Goal: Task Accomplishment & Management: Use online tool/utility

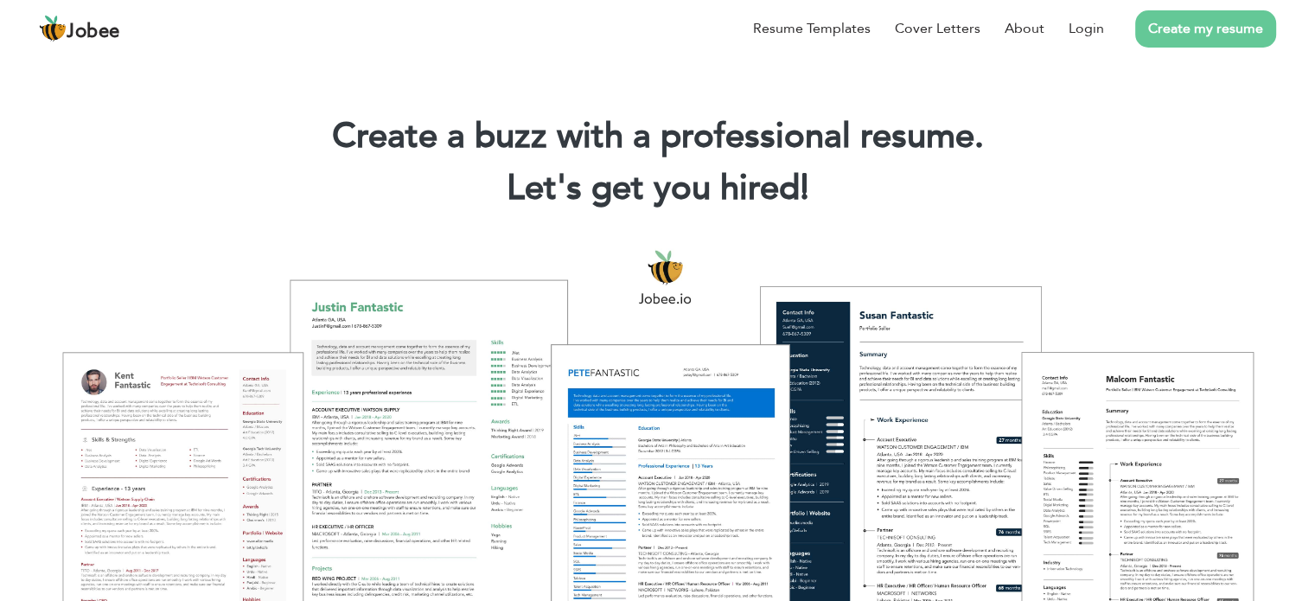
click at [1174, 37] on link "Create my resume" at bounding box center [1205, 28] width 141 height 37
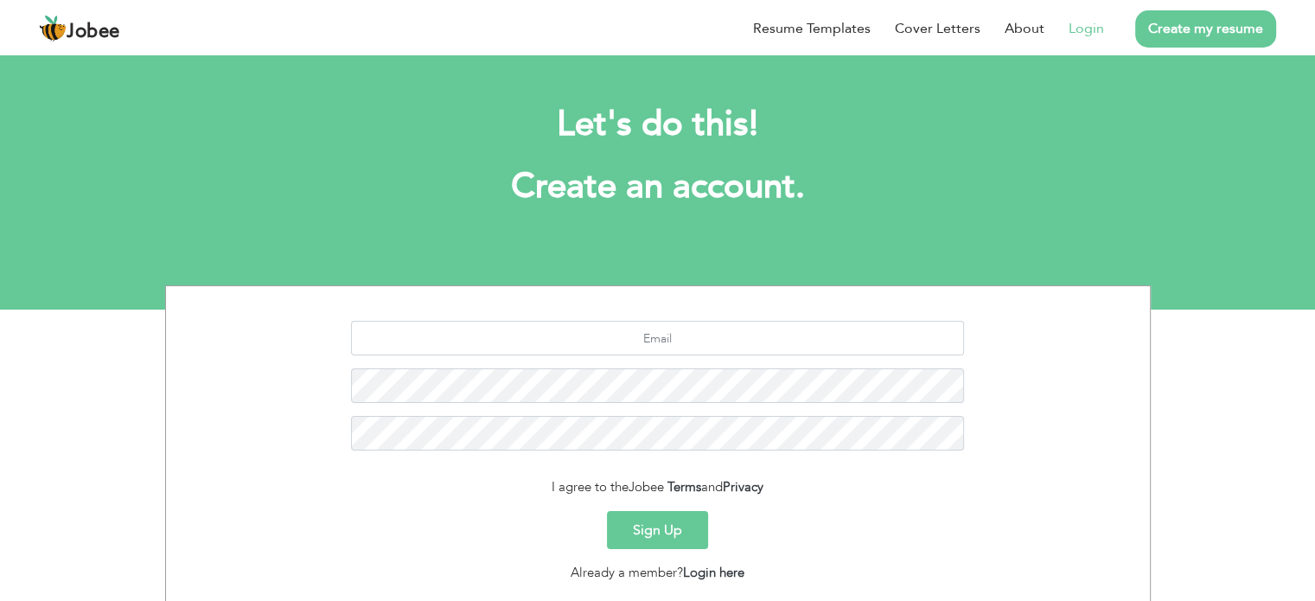
click at [1084, 24] on link "Login" at bounding box center [1085, 28] width 35 height 21
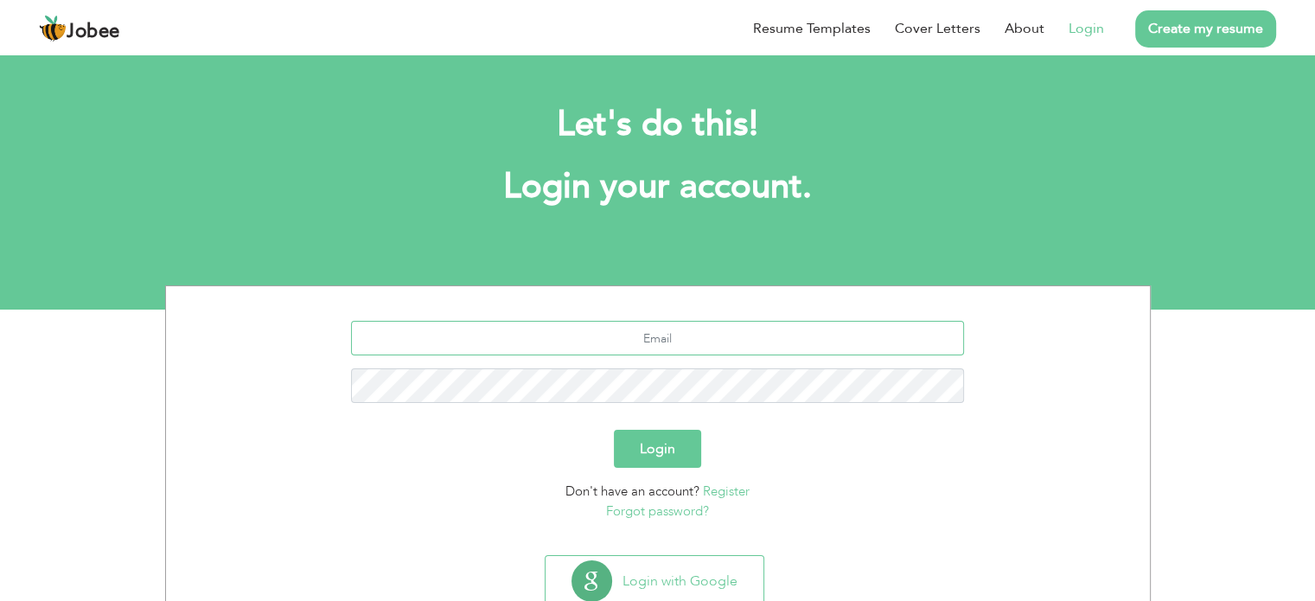
click at [659, 350] on input "text" at bounding box center [657, 338] width 613 height 35
type input "[EMAIL_ADDRESS][DOMAIN_NAME]"
click at [677, 444] on button "Login" at bounding box center [657, 449] width 87 height 38
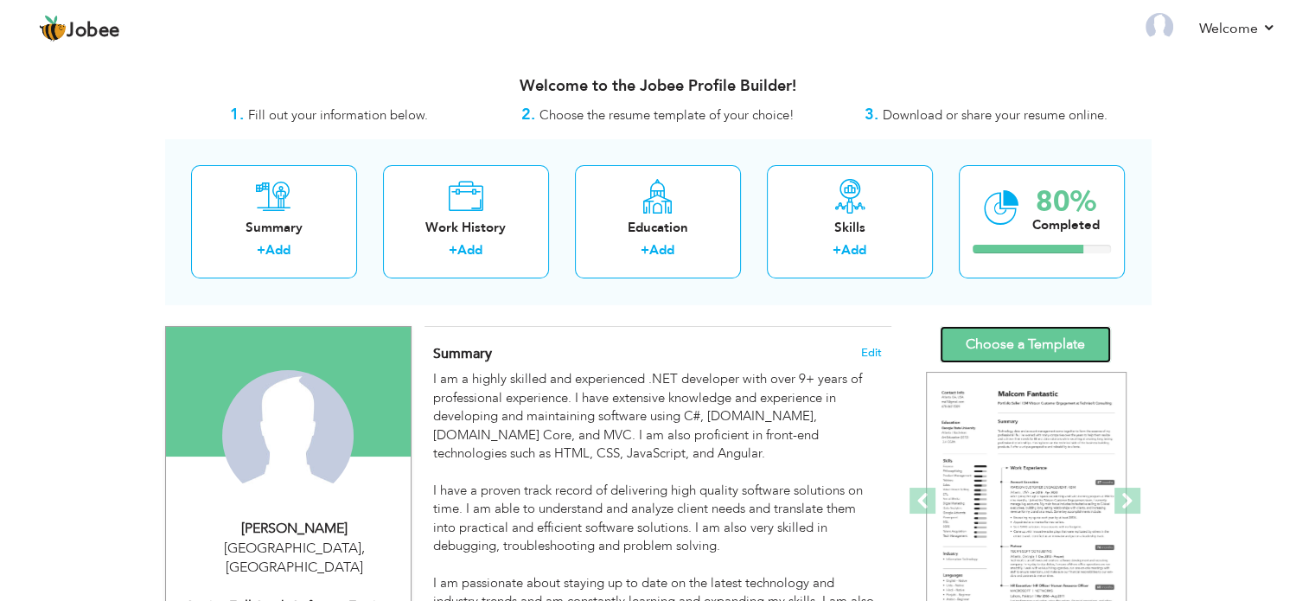
click at [992, 342] on link "Choose a Template" at bounding box center [1024, 344] width 171 height 37
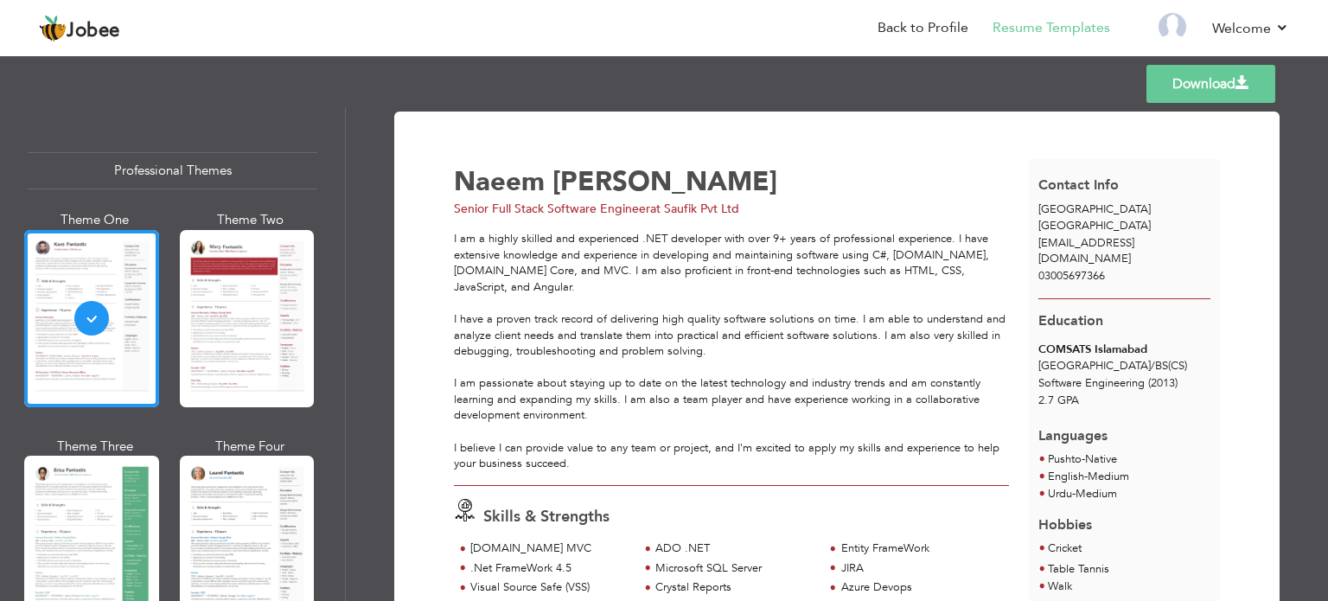
click at [1195, 87] on link "Download" at bounding box center [1210, 84] width 129 height 38
click at [245, 483] on div at bounding box center [247, 543] width 135 height 177
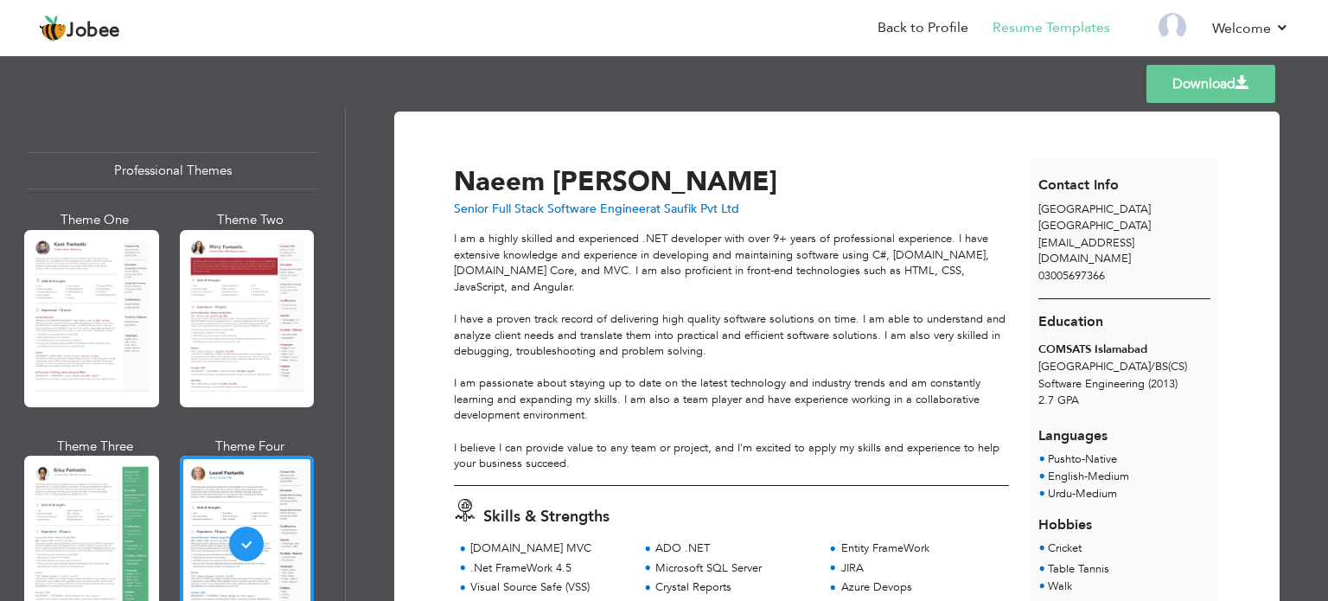
click at [1185, 80] on link "Download" at bounding box center [1210, 84] width 129 height 38
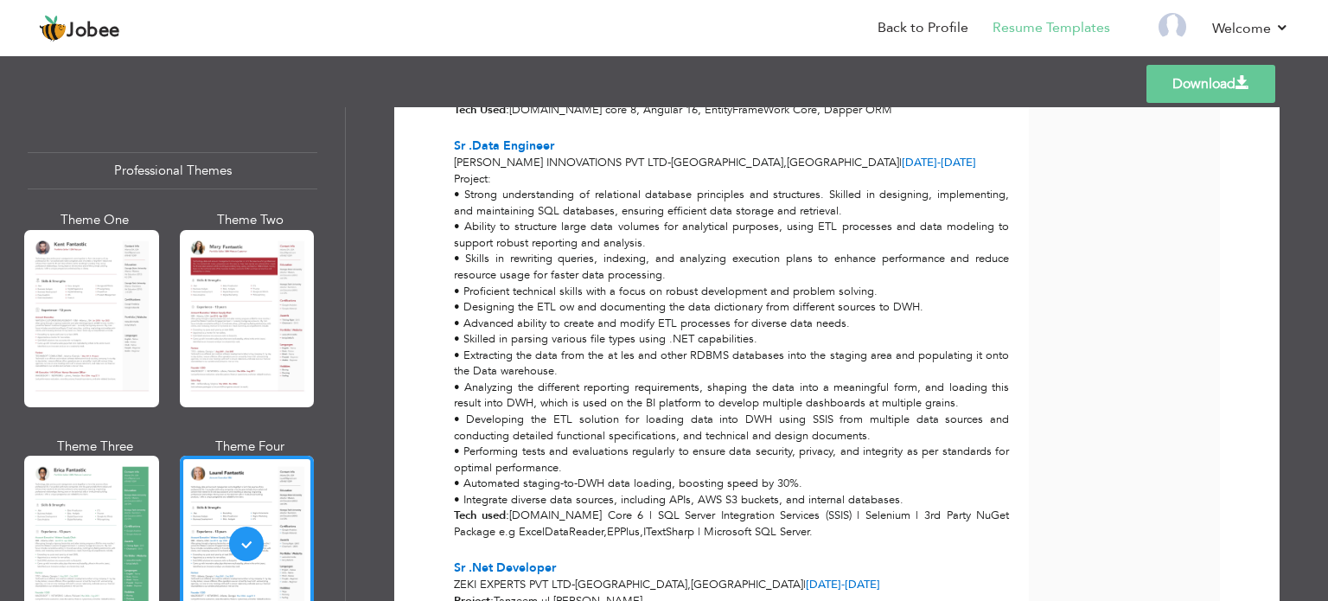
scroll to position [432, 0]
